Goal: Register for event/course

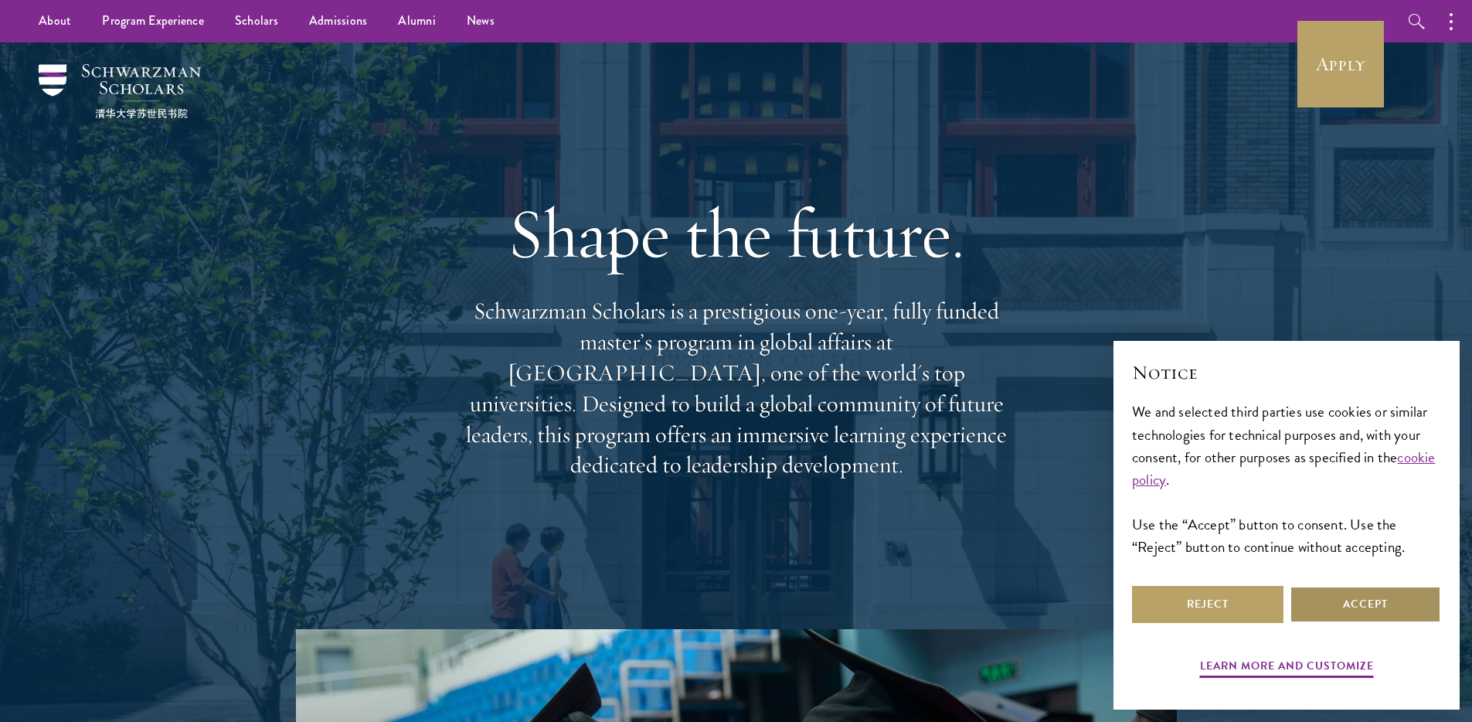
click at [1362, 606] on button "Accept" at bounding box center [1365, 604] width 151 height 37
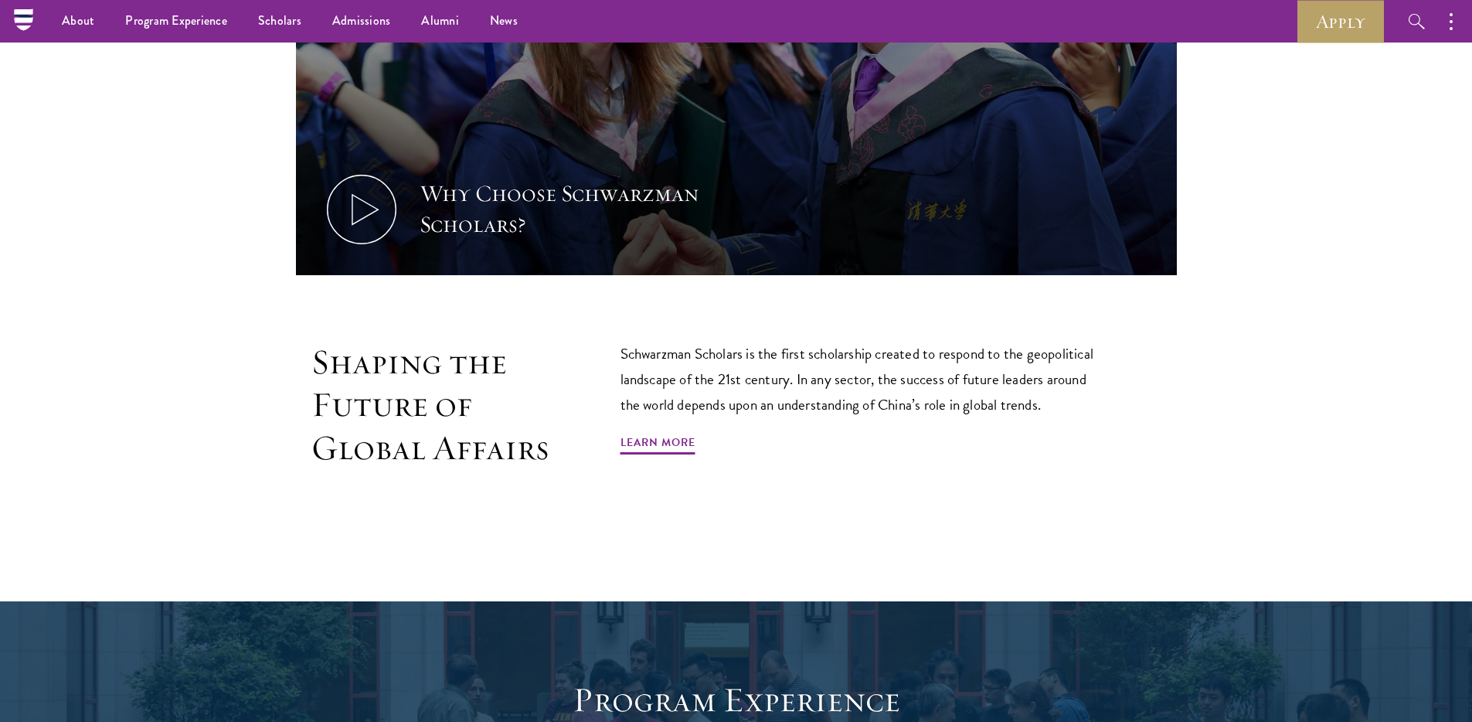
scroll to position [777, 0]
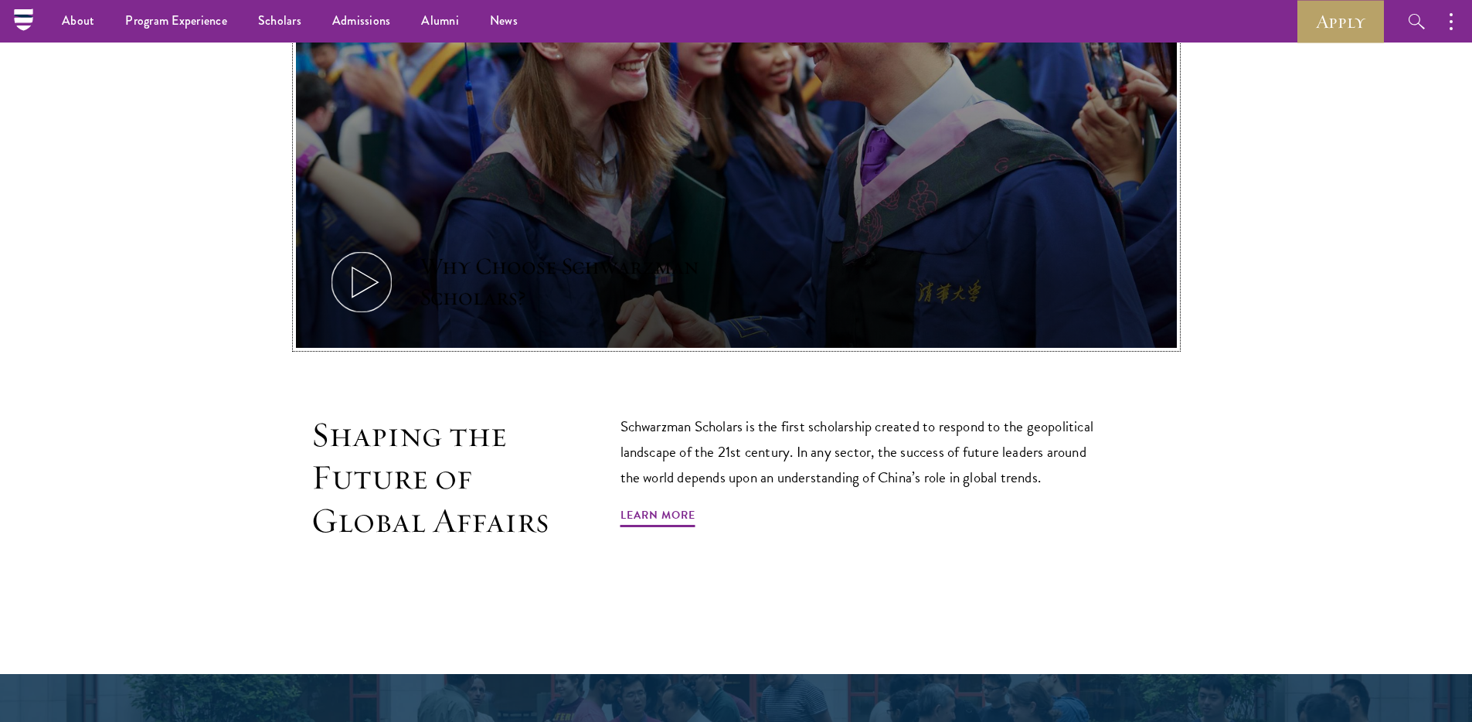
click at [373, 291] on icon at bounding box center [362, 282] width 70 height 70
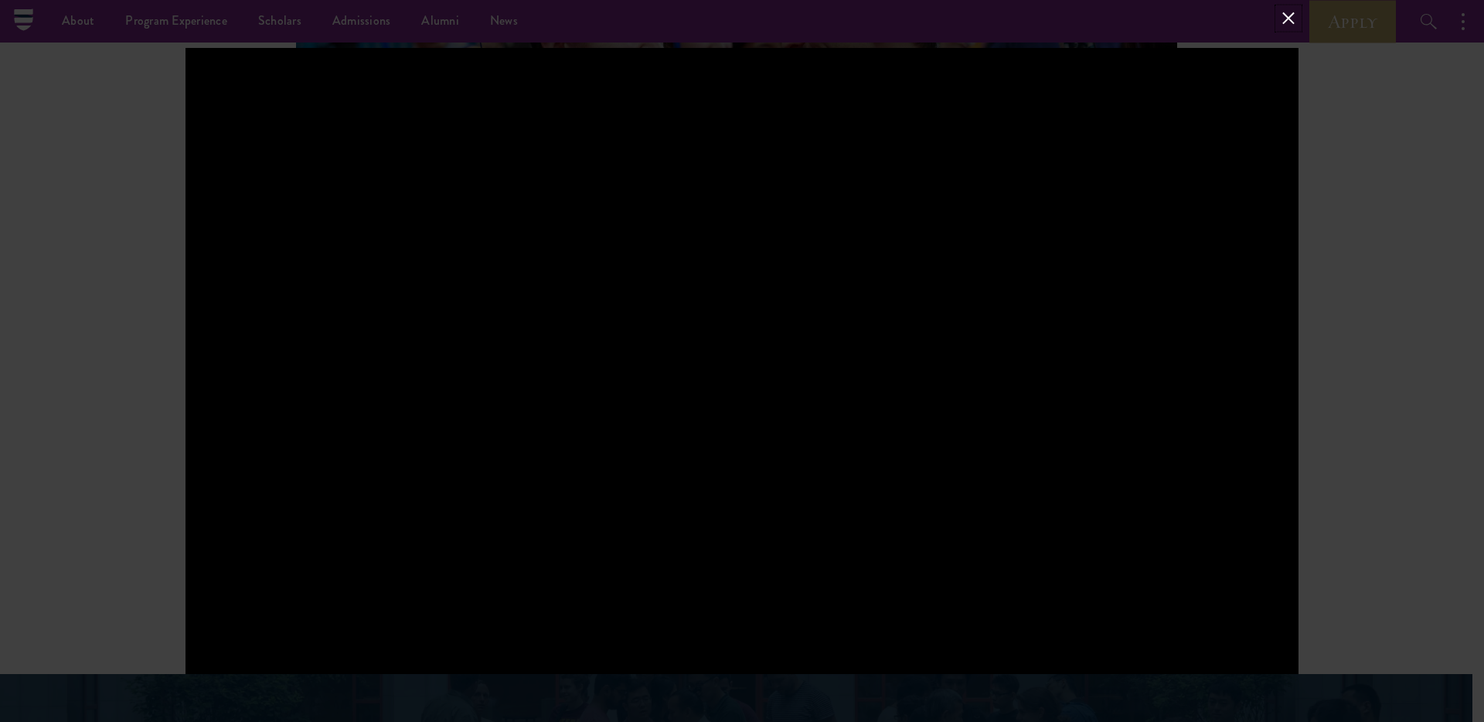
click at [1294, 19] on button at bounding box center [1288, 19] width 20 height 20
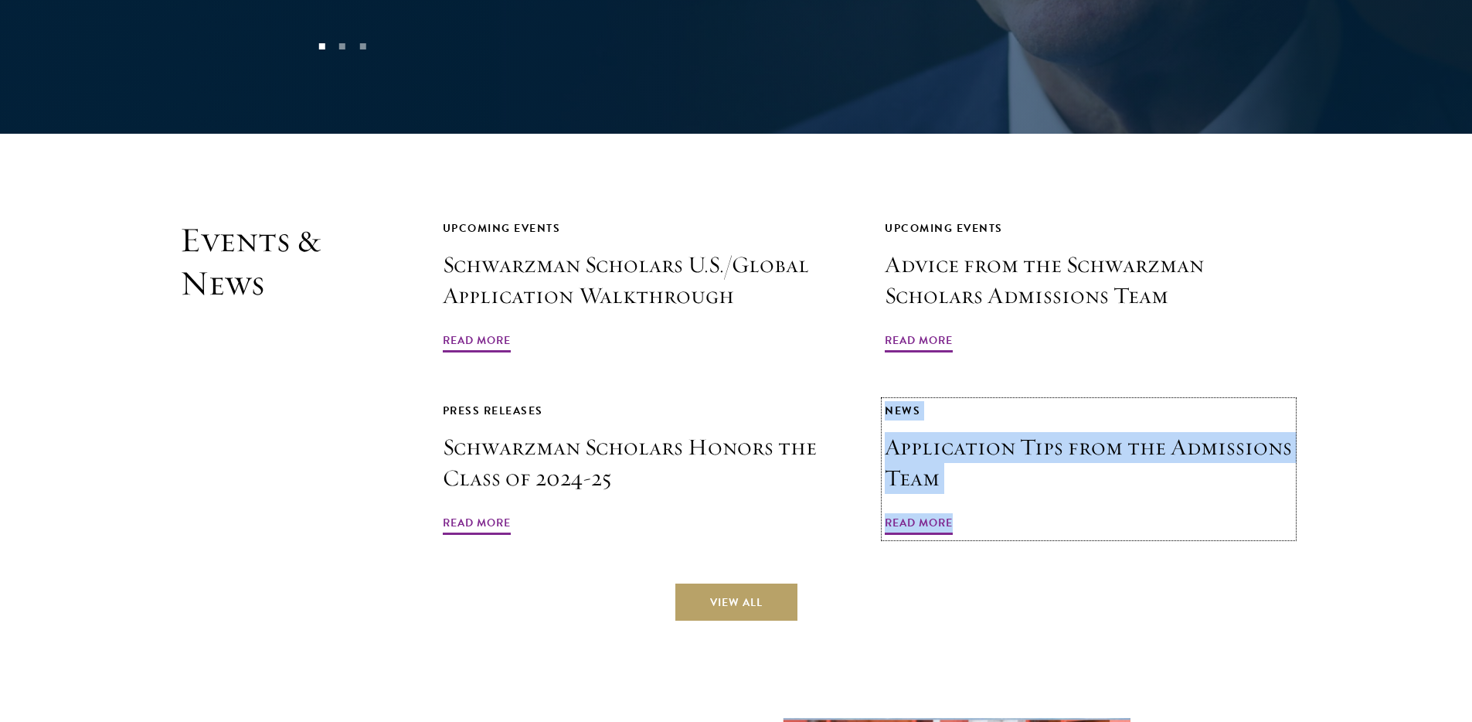
scroll to position [4118, 0]
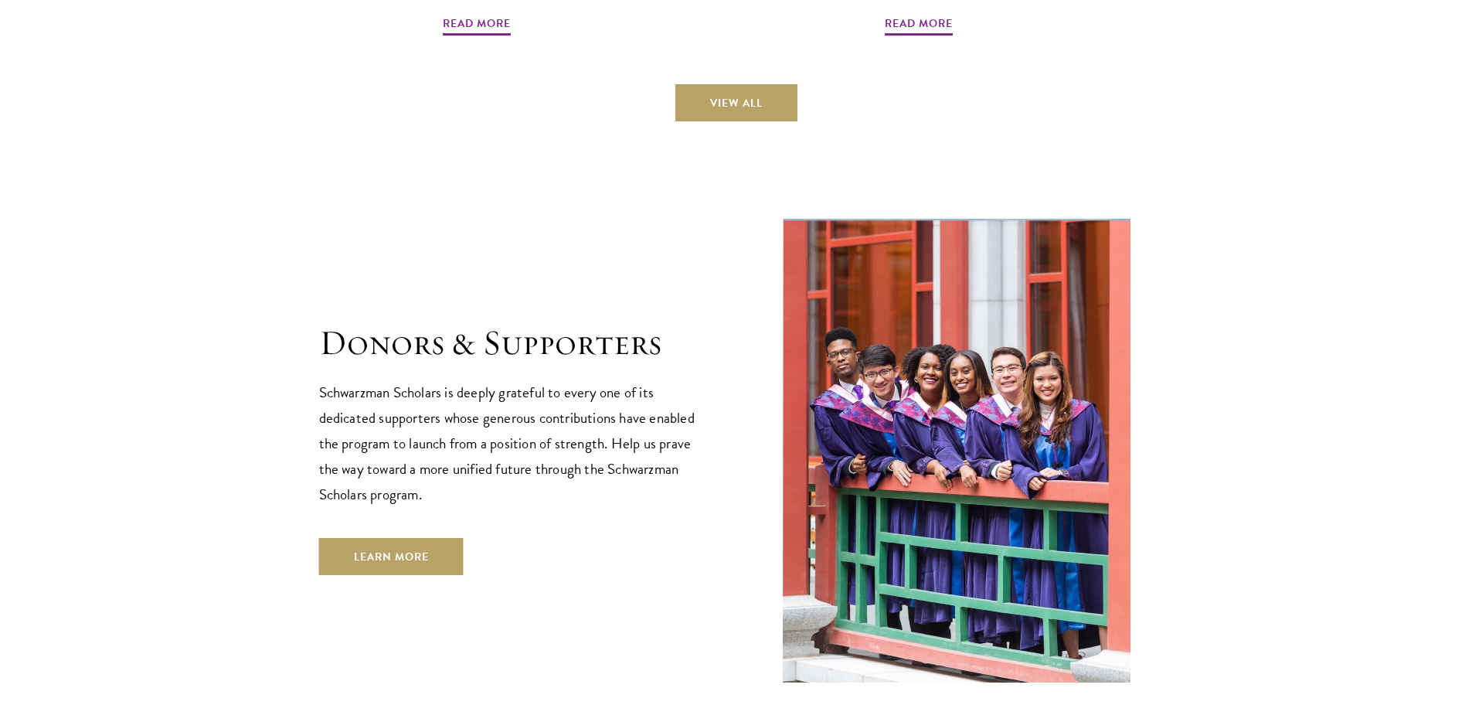
click at [302, 306] on section "Donors & Supporters Schwarzman Scholars is deeply grateful to every one of its …" at bounding box center [736, 448] width 1472 height 468
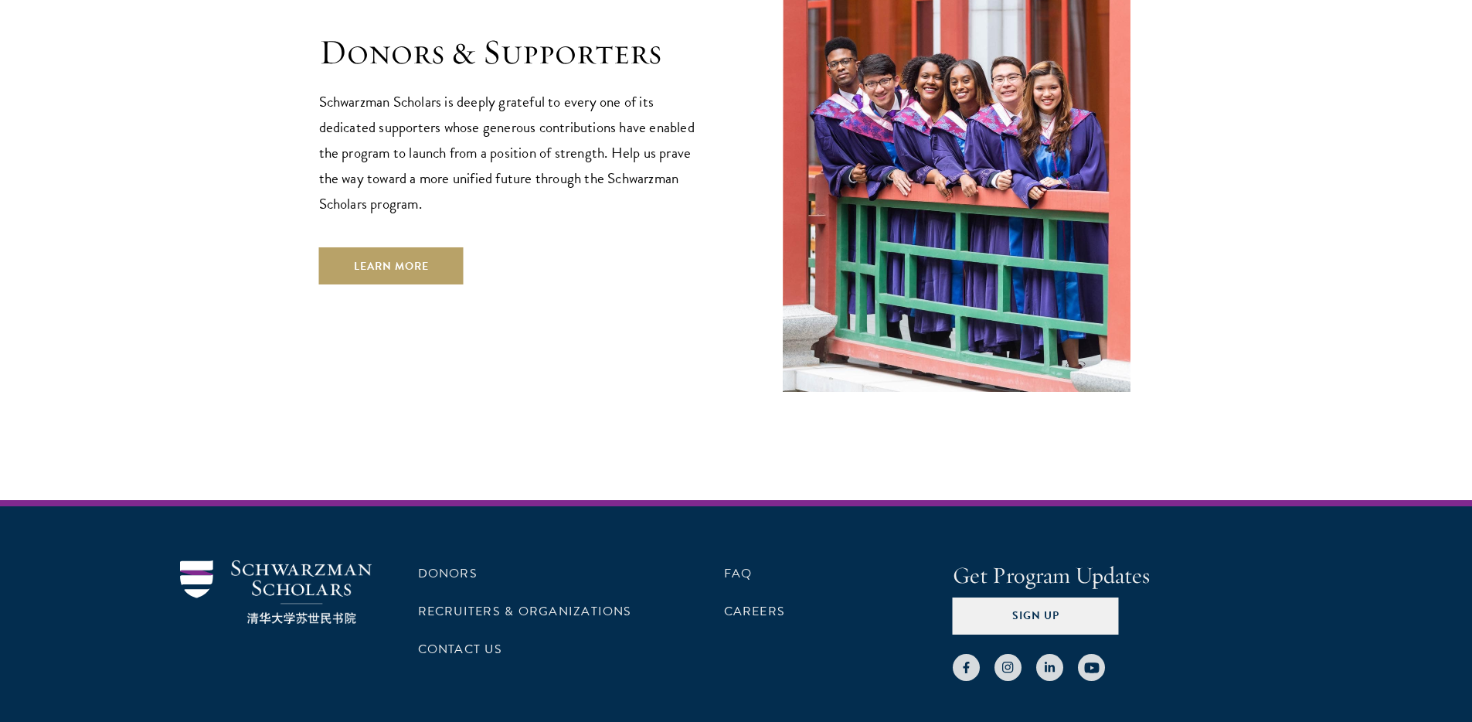
scroll to position [4448, 0]
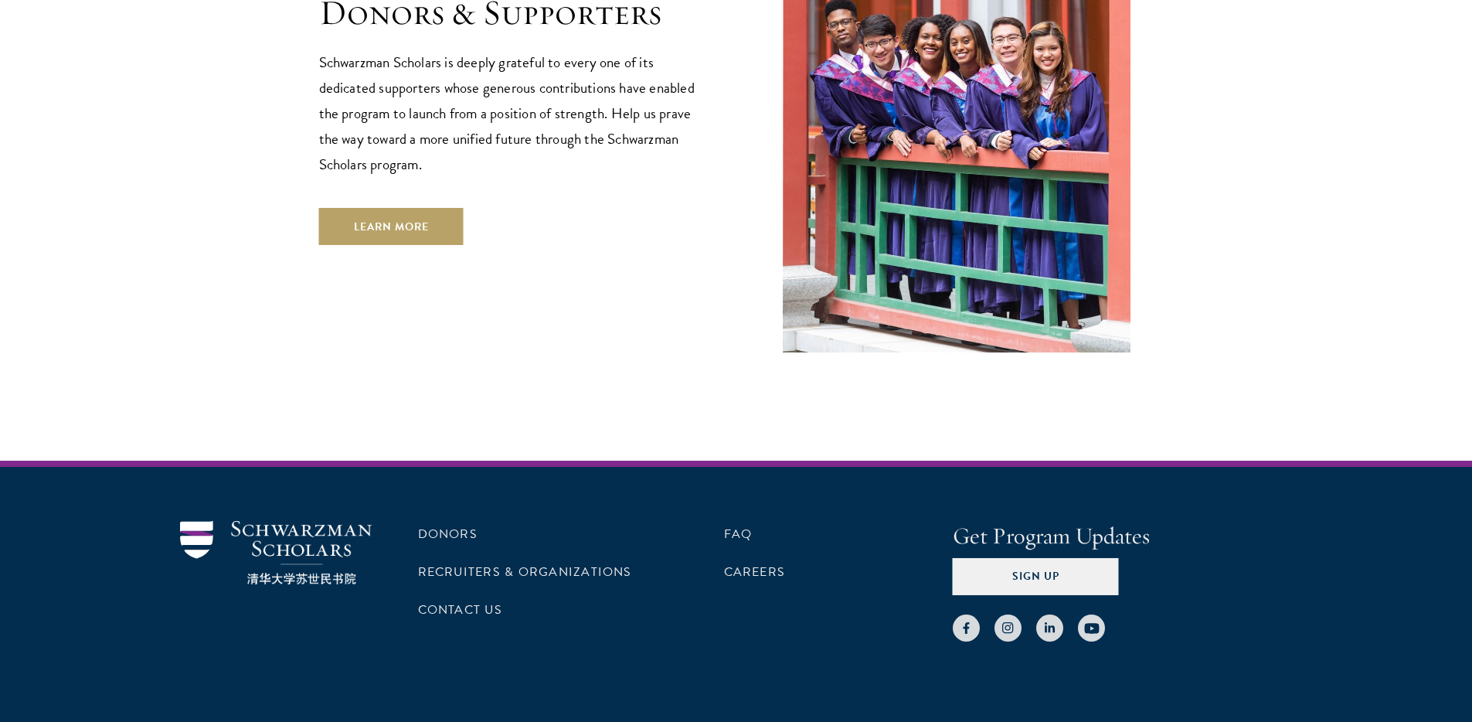
click at [304, 299] on section "Donors & Supporters Schwarzman Scholars is deeply grateful to every one of its …" at bounding box center [736, 118] width 1472 height 468
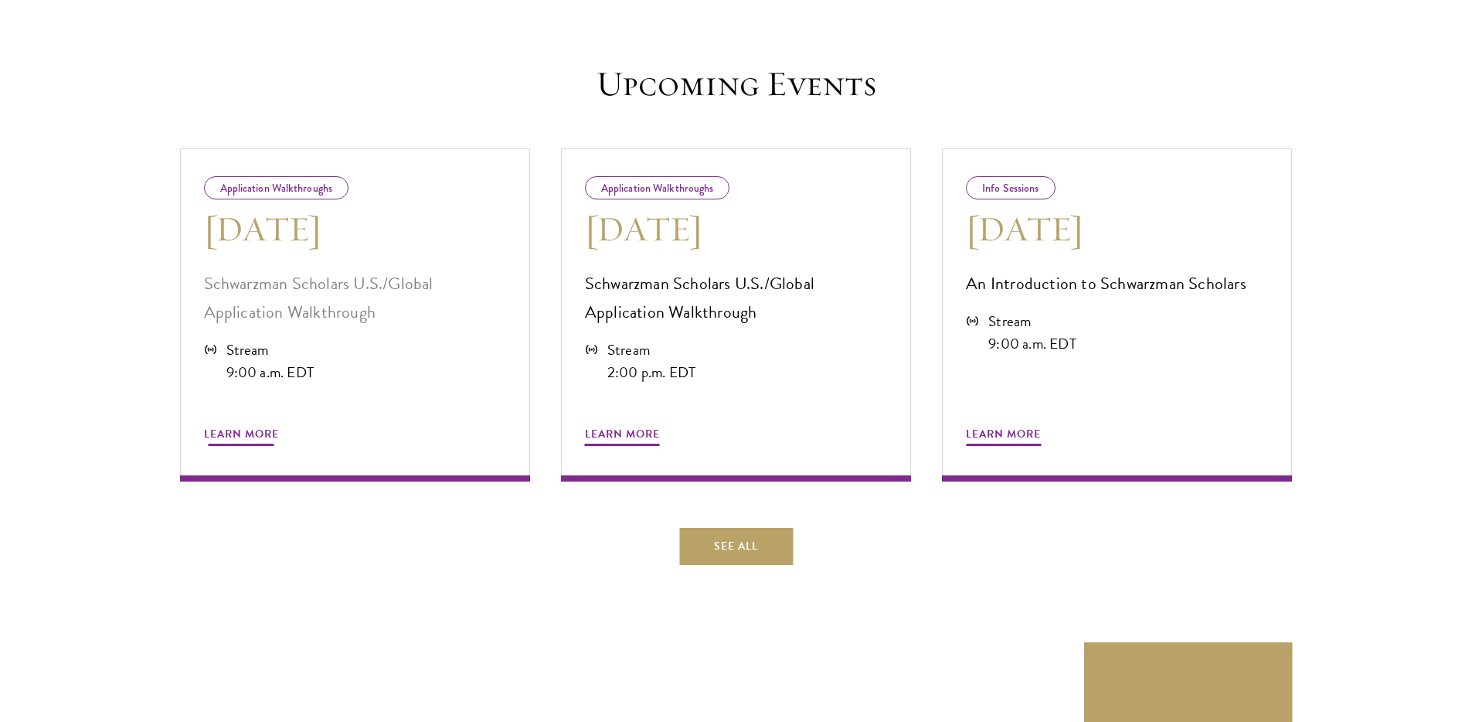
scroll to position [671, 0]
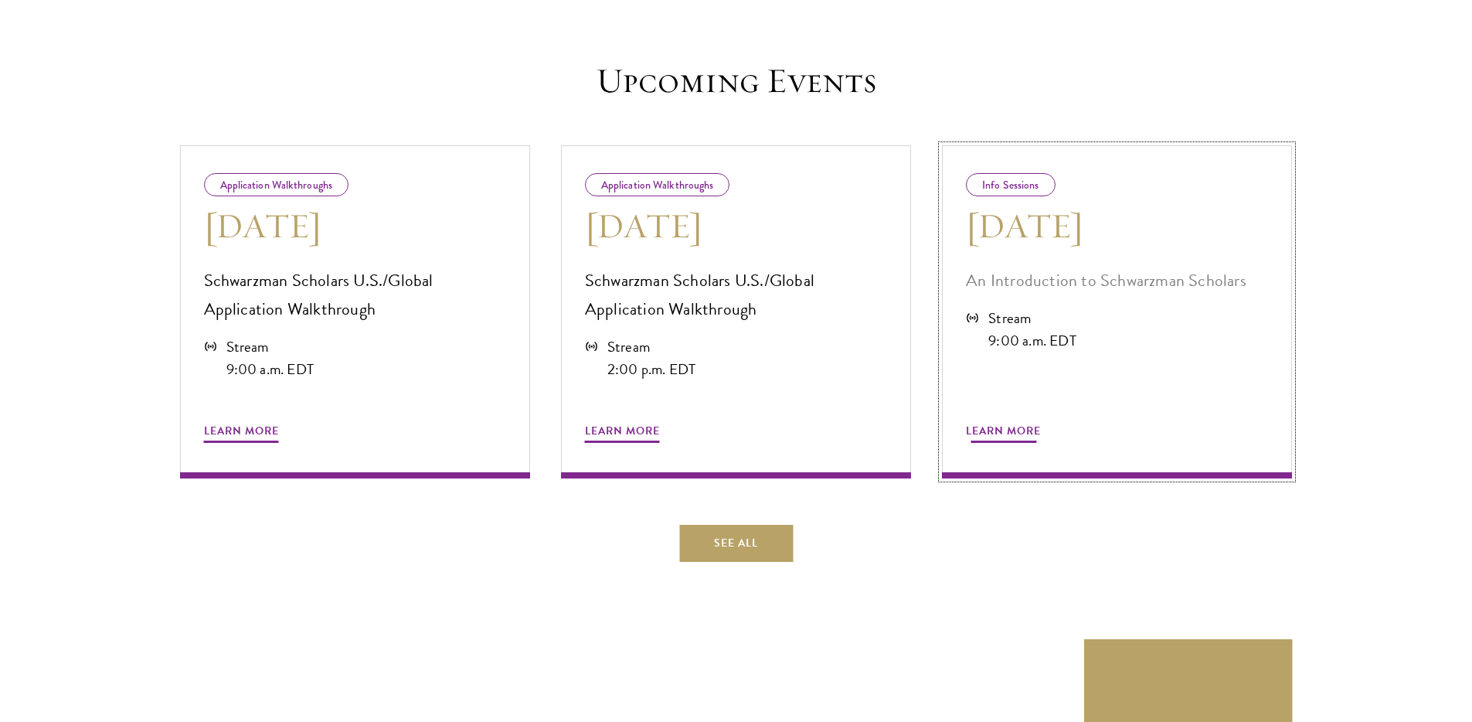
click at [1022, 183] on div "Info Sessions" at bounding box center [1010, 184] width 89 height 23
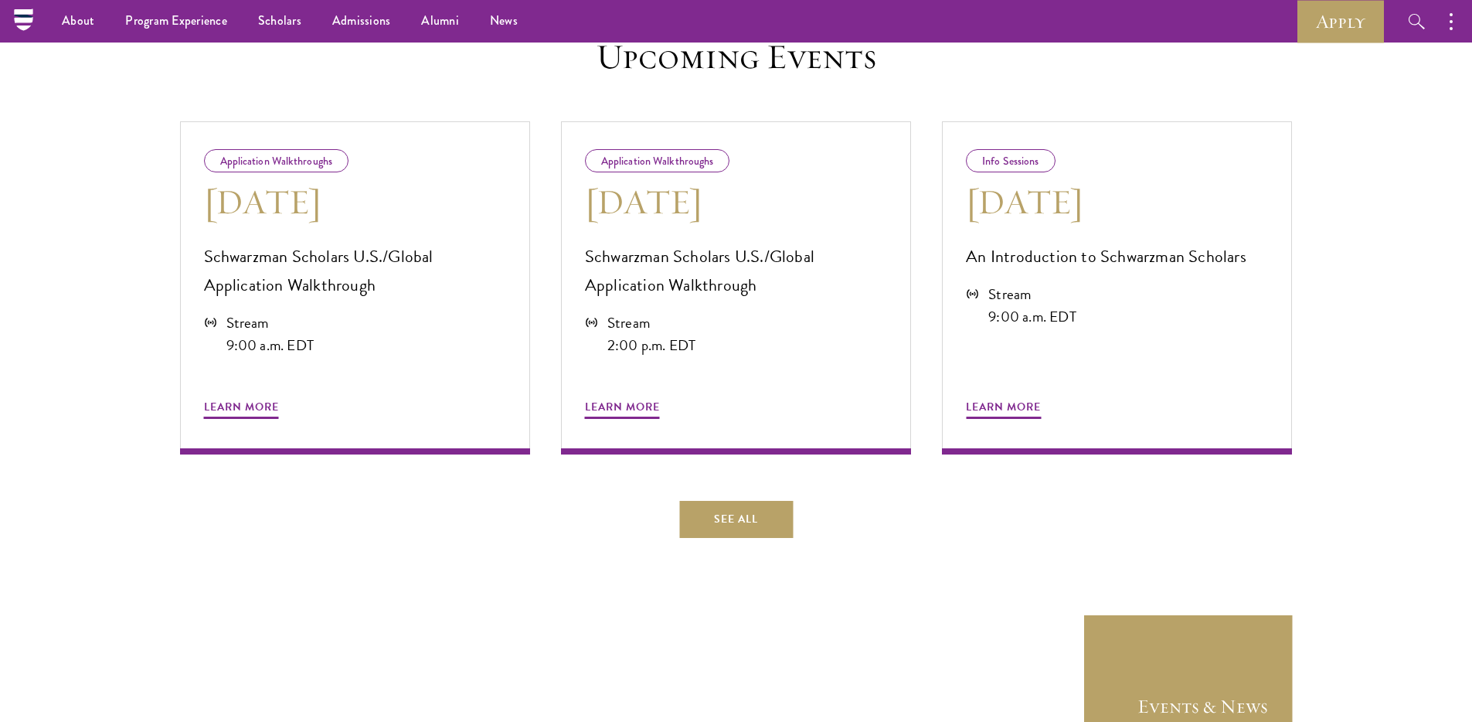
scroll to position [687, 0]
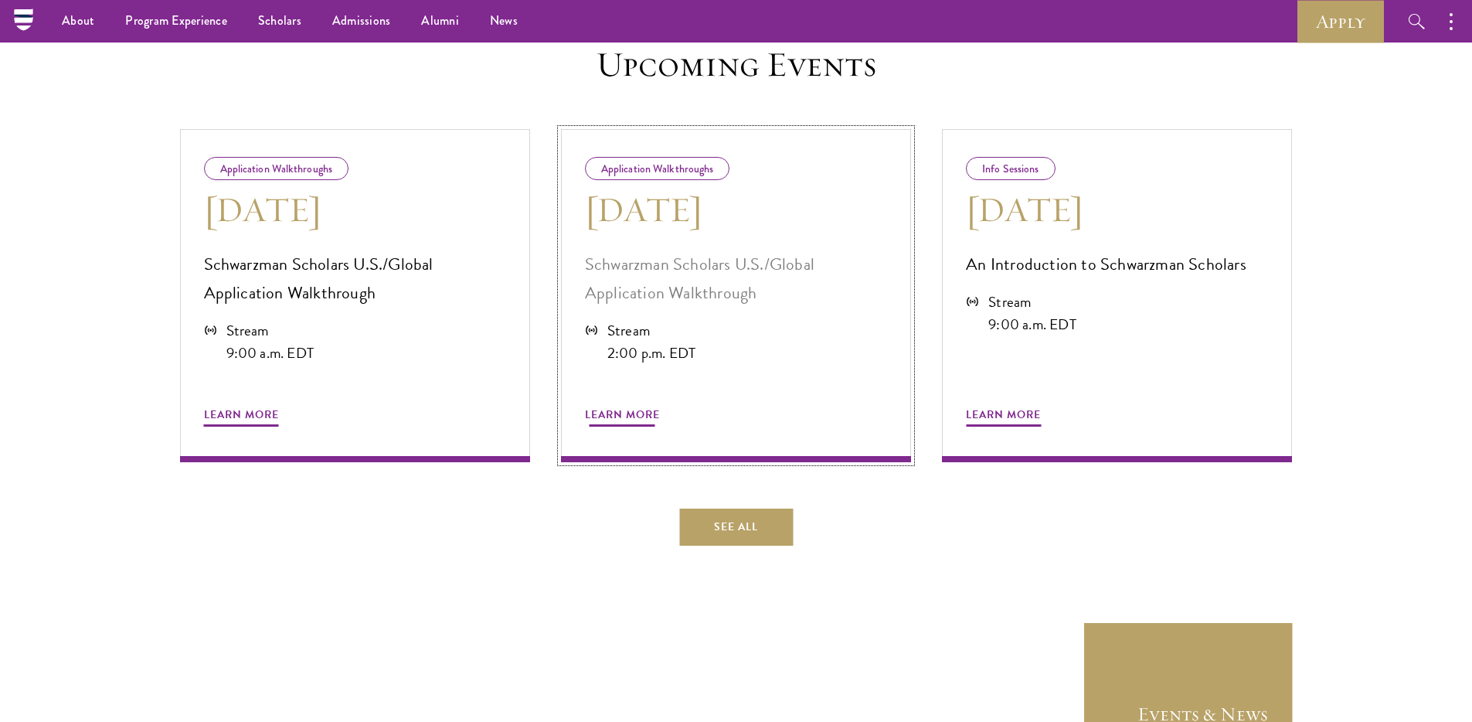
click at [739, 287] on p "Schwarzman Scholars U.S./Global Application Walkthrough" at bounding box center [736, 278] width 302 height 57
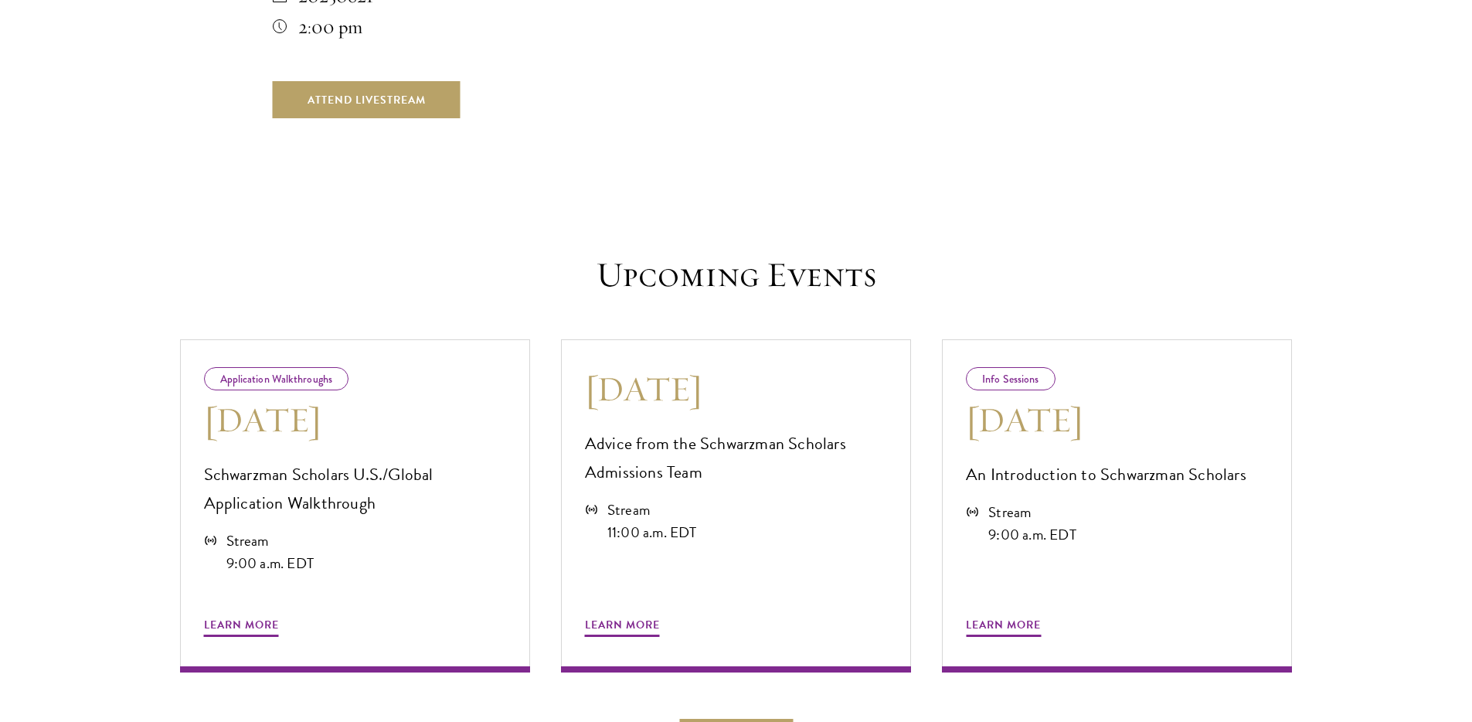
scroll to position [714, 0]
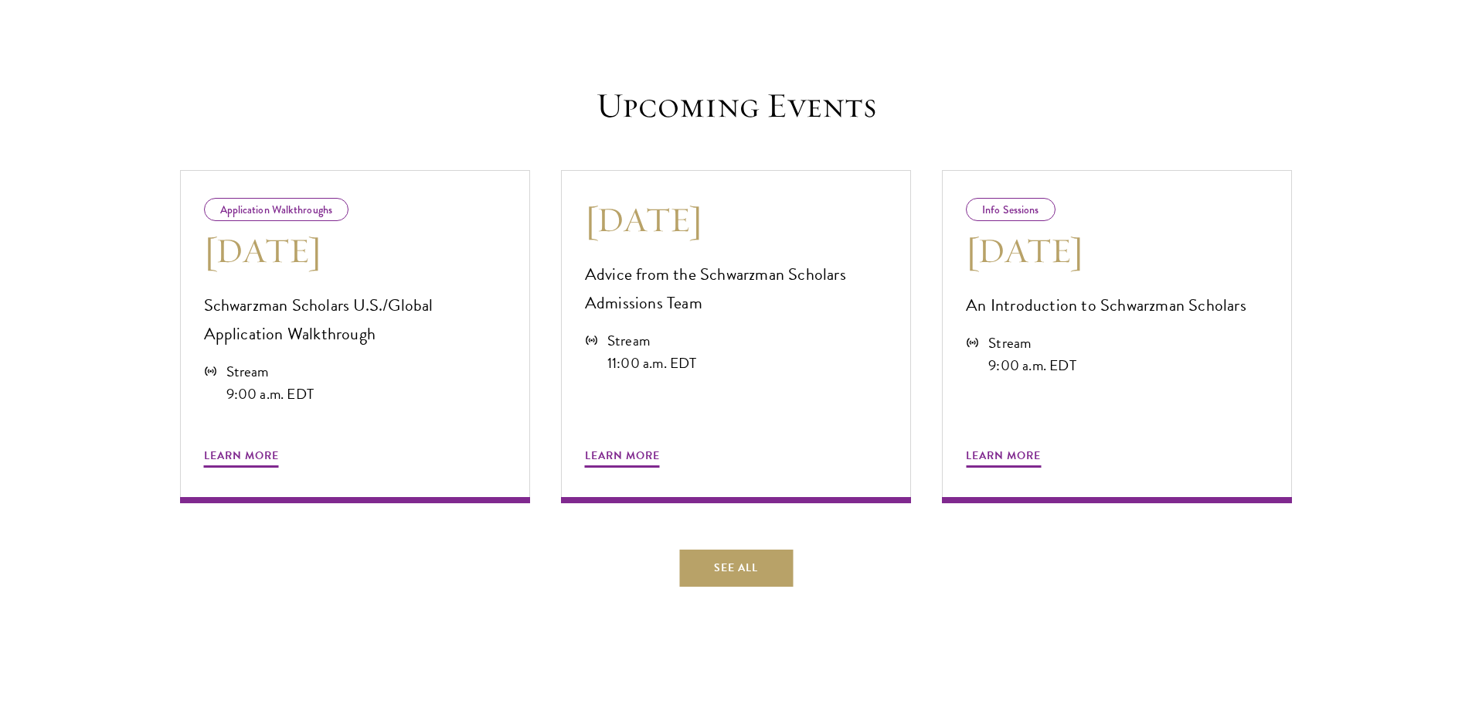
click at [127, 298] on aside "Upcoming Events Application Walkthroughs Sep 5 Schwarzman Scholars U.S./Global …" at bounding box center [736, 424] width 1472 height 681
click at [171, 304] on div "Application Walkthroughs Sep 5 Schwarzman Scholars U.S./Global Application Walk…" at bounding box center [355, 337] width 381 height 364
click at [704, 559] on link "See All" at bounding box center [736, 567] width 114 height 37
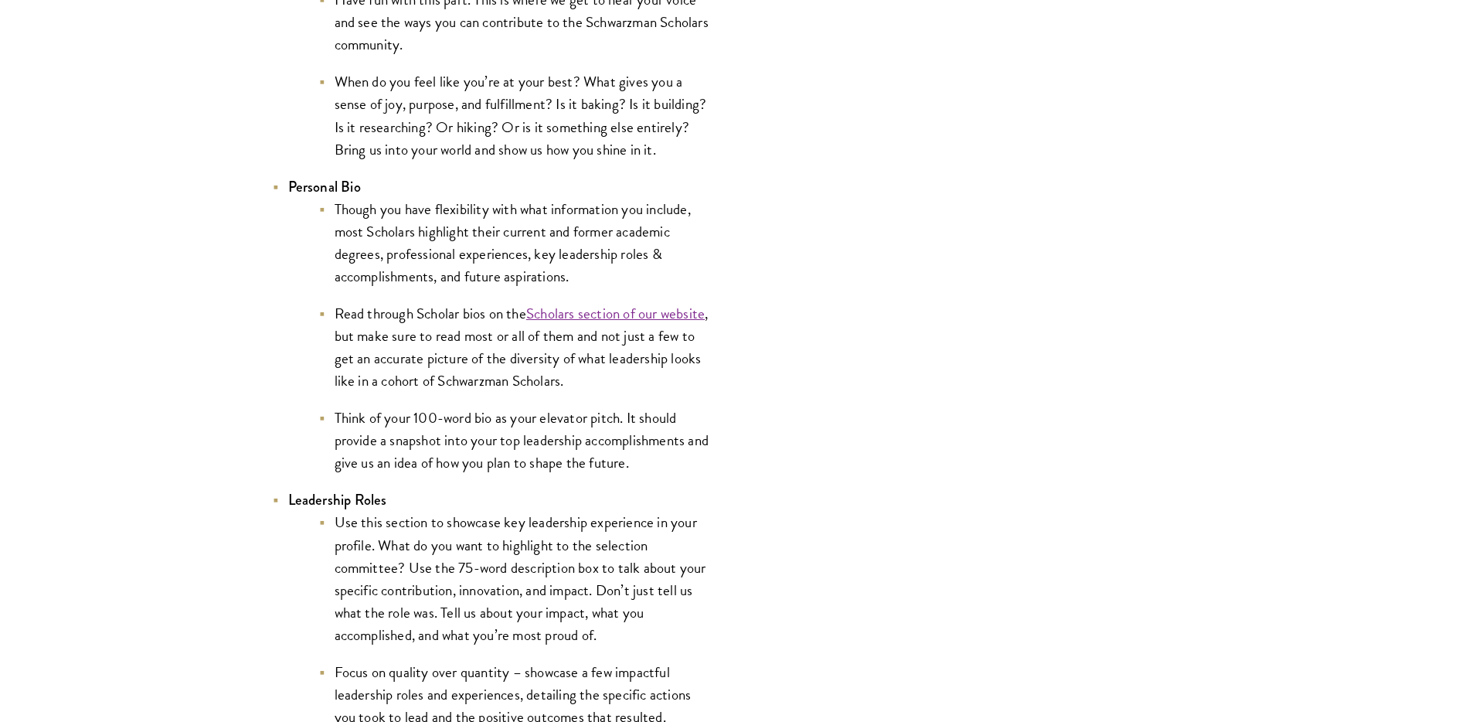
scroll to position [3224, 0]
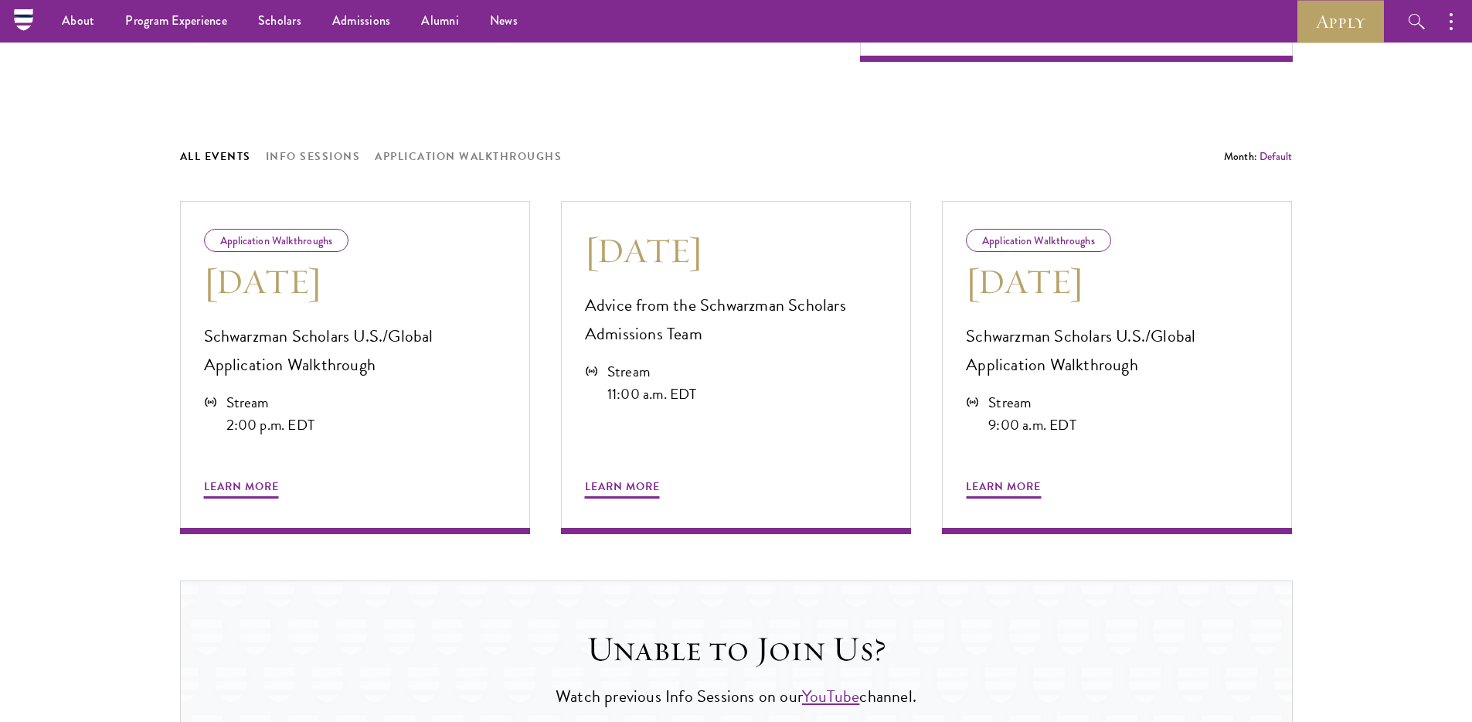
scroll to position [678, 0]
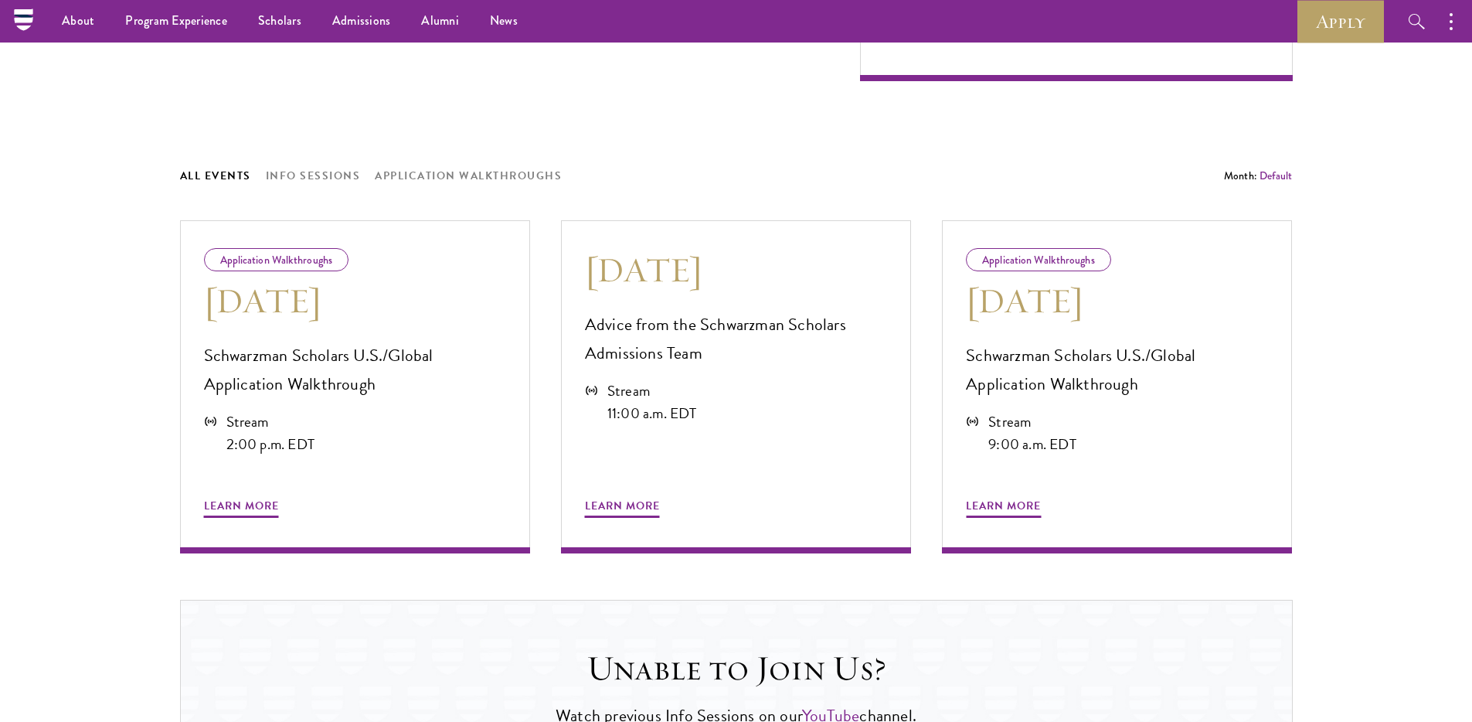
click at [107, 250] on section "About Our Virtual Info Sessions Register for our upcoming Info Sessions to lear…" at bounding box center [736, 287] width 1472 height 1139
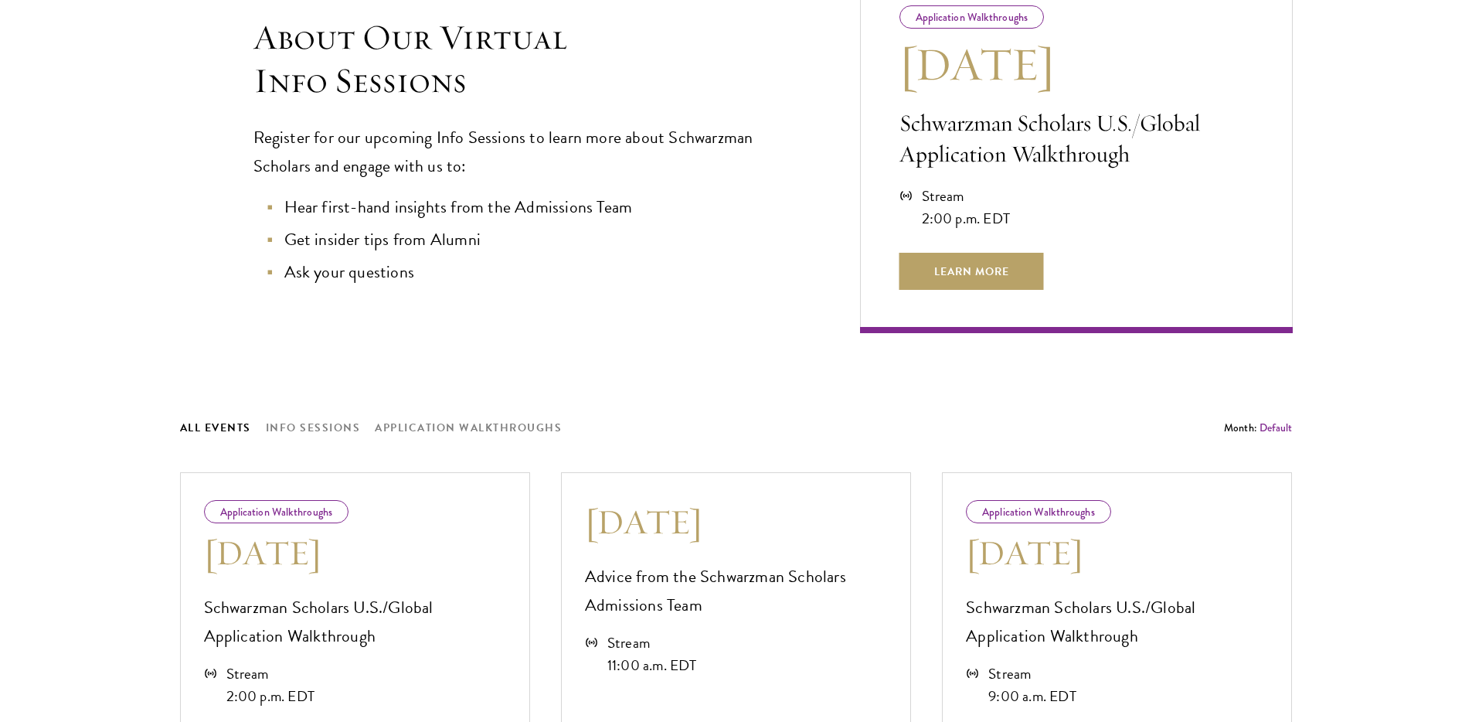
scroll to position [434, 0]
